Goal: Transaction & Acquisition: Purchase product/service

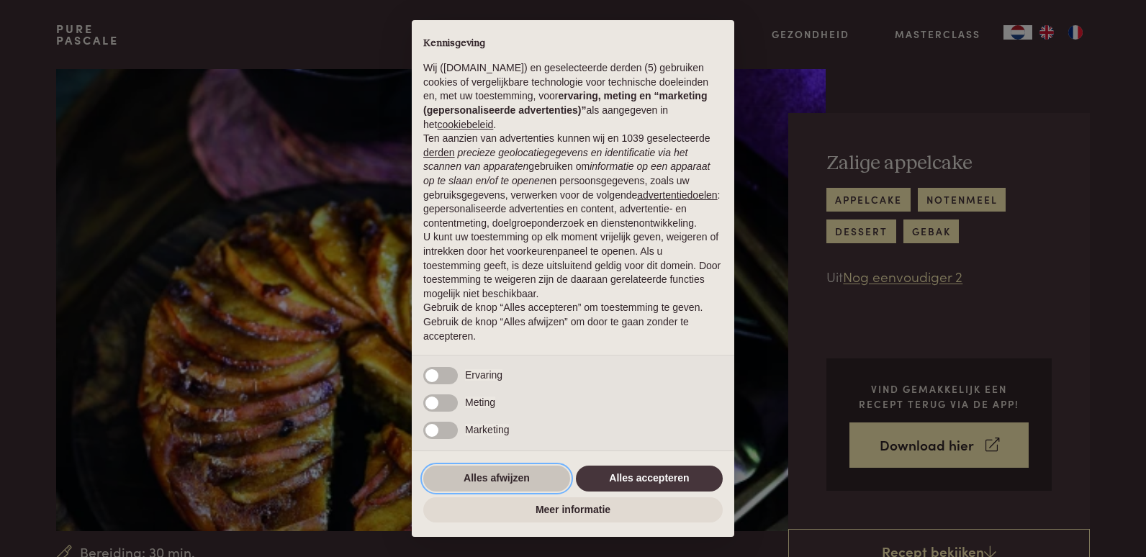
click at [471, 473] on button "Alles afwijzen" at bounding box center [496, 479] width 147 height 26
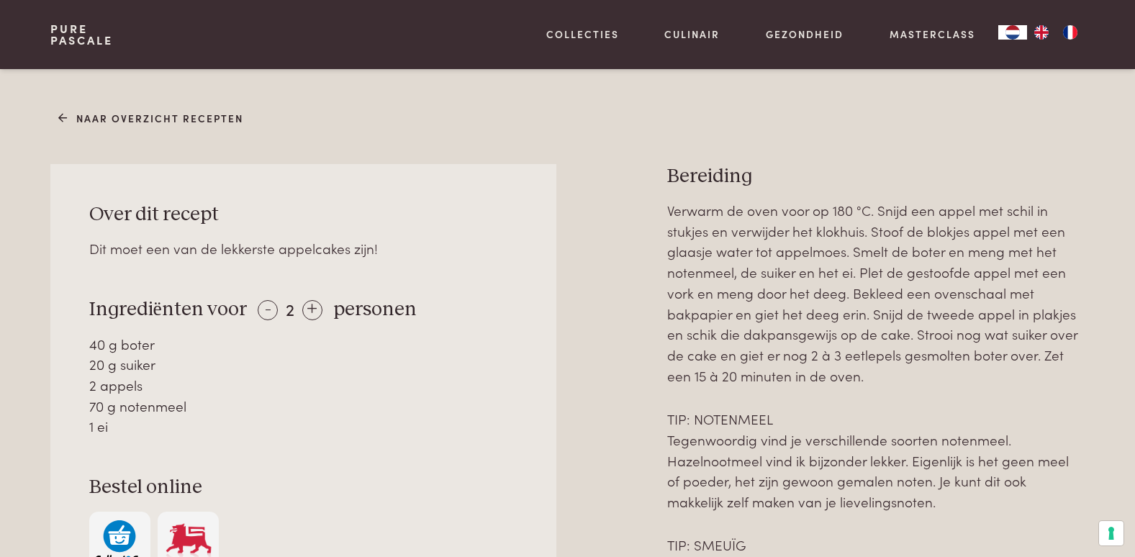
scroll to position [576, 0]
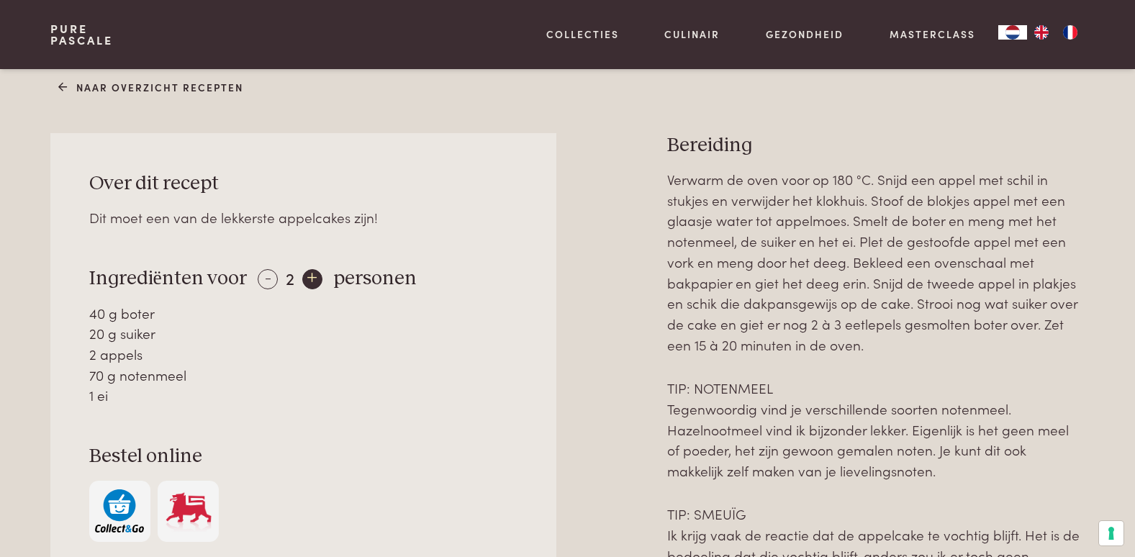
click at [313, 283] on div "+" at bounding box center [312, 279] width 20 height 20
click at [313, 283] on div "+" at bounding box center [313, 279] width 20 height 20
click at [313, 283] on div "+" at bounding box center [314, 279] width 20 height 20
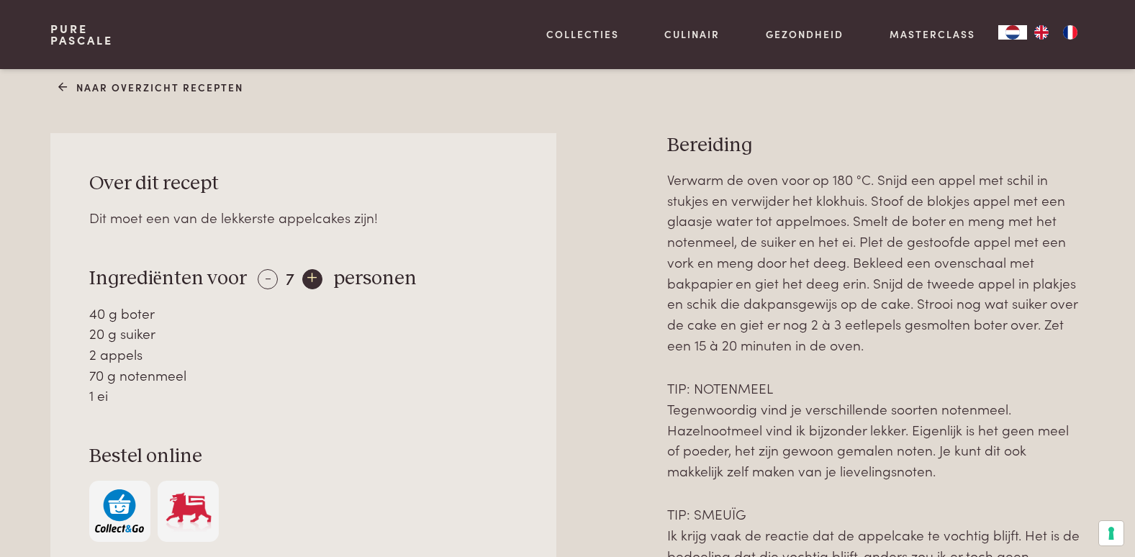
click at [306, 278] on div "+" at bounding box center [312, 279] width 20 height 20
click at [306, 278] on div "+" at bounding box center [314, 279] width 20 height 20
click at [306, 278] on div "- 10 +" at bounding box center [293, 277] width 71 height 21
click at [315, 278] on div "- 10 +" at bounding box center [293, 277] width 71 height 21
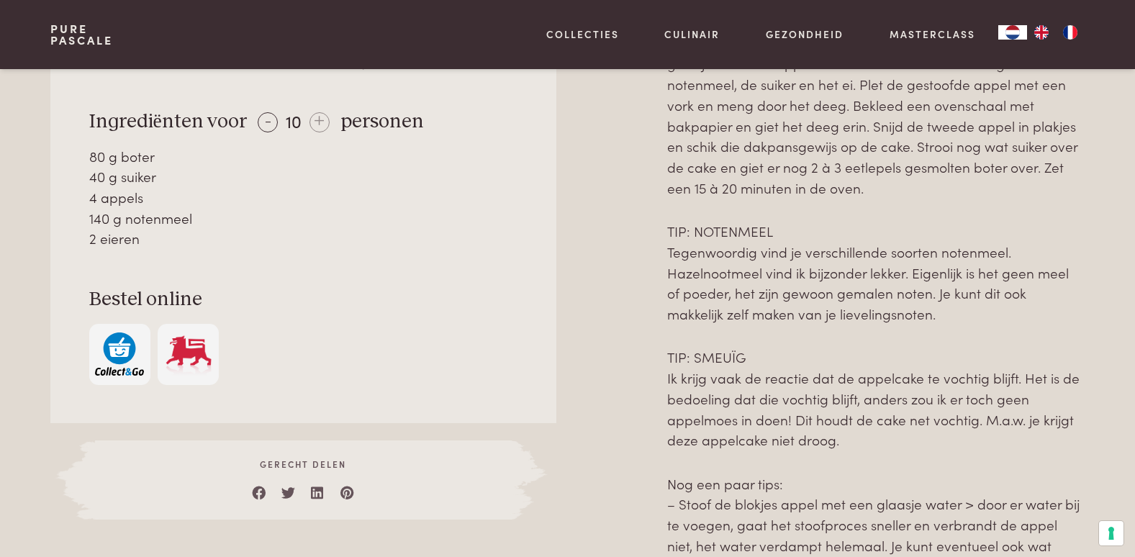
scroll to position [792, 0]
